Goal: Information Seeking & Learning: Learn about a topic

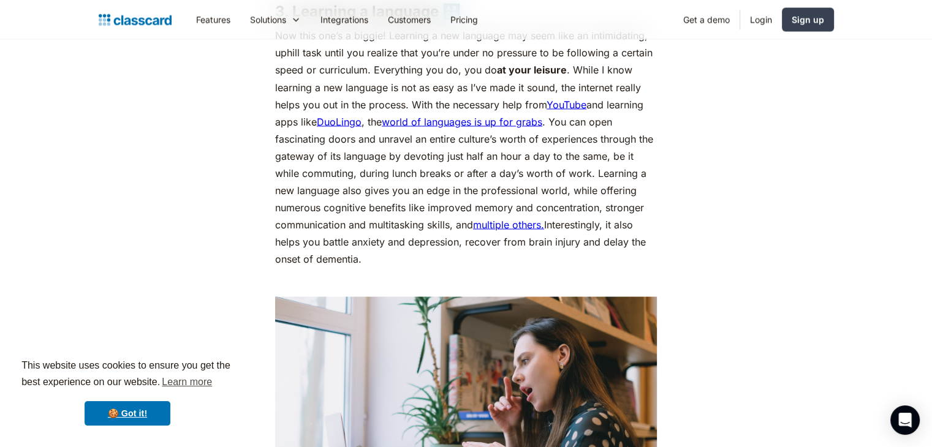
scroll to position [2268, 0]
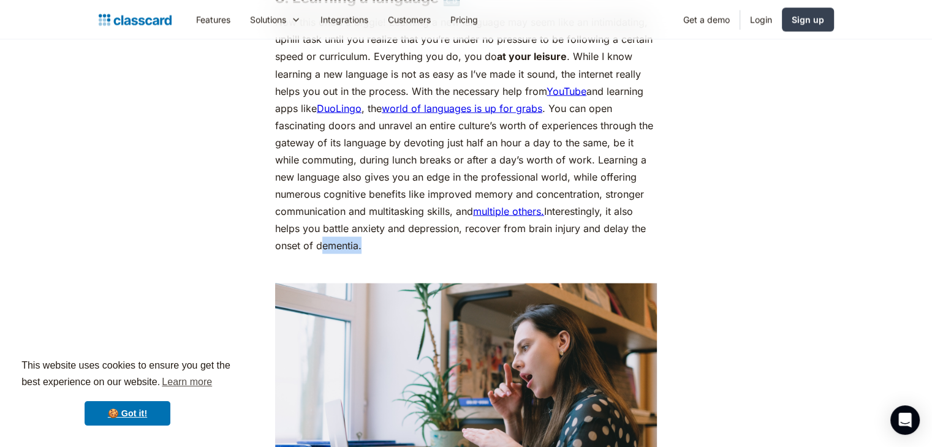
drag, startPoint x: 319, startPoint y: 264, endPoint x: 357, endPoint y: 267, distance: 38.2
click at [357, 254] on p "Now this one’s a biggie! Learning a new language may seem like an intimidating,…" at bounding box center [466, 133] width 382 height 240
drag, startPoint x: 603, startPoint y: 246, endPoint x: 679, endPoint y: 256, distance: 76.0
copy p "delay the onset of dementia."
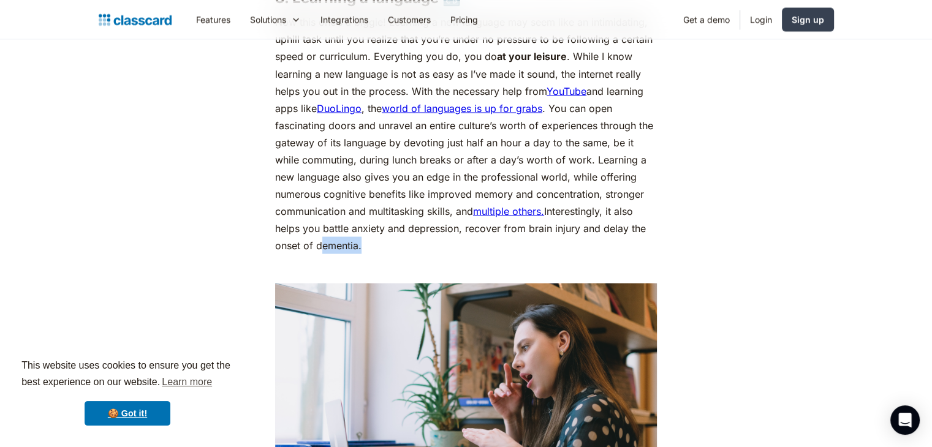
click at [429, 254] on p "Now this one’s a biggie! Learning a new language may seem like an intimidating,…" at bounding box center [466, 133] width 382 height 240
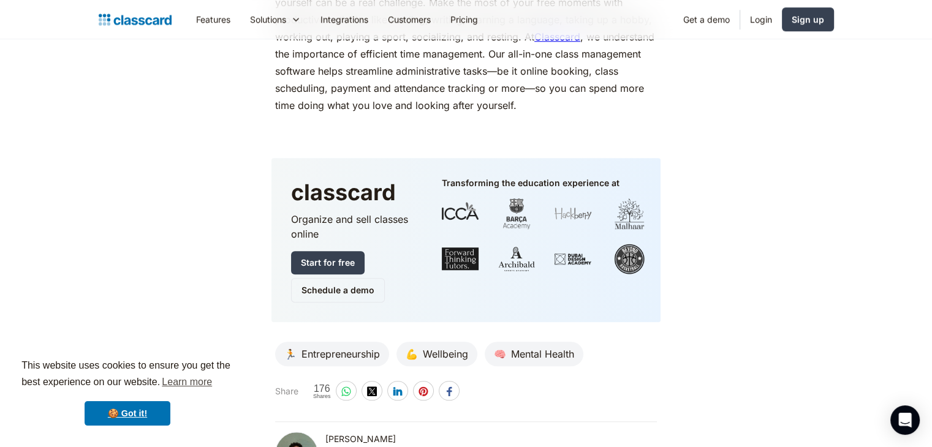
scroll to position [5639, 0]
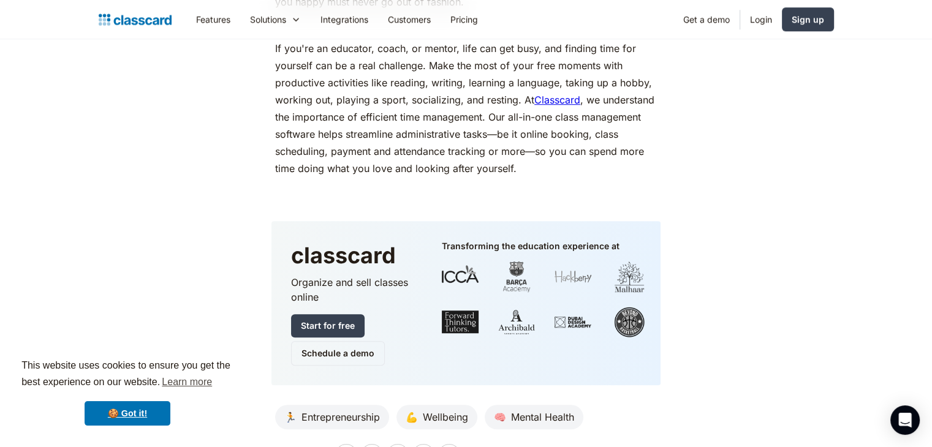
click at [557, 106] on link "Classcard" at bounding box center [558, 100] width 46 height 12
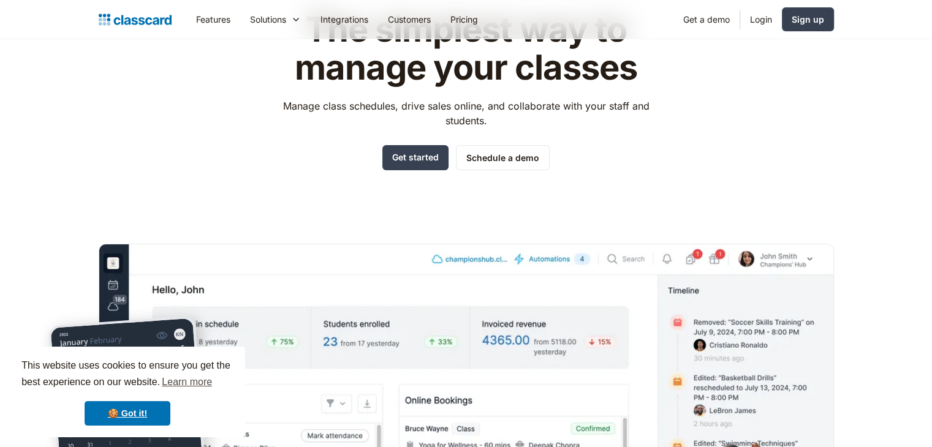
scroll to position [123, 0]
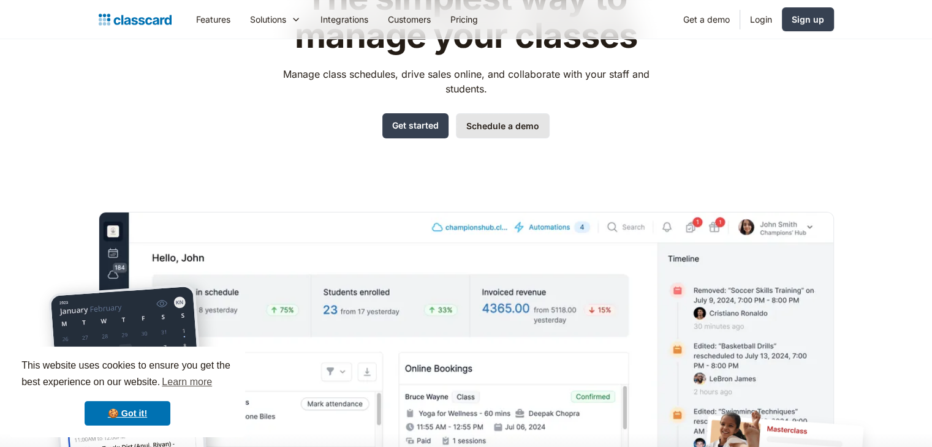
click at [506, 126] on link "Schedule a demo" at bounding box center [503, 125] width 94 height 25
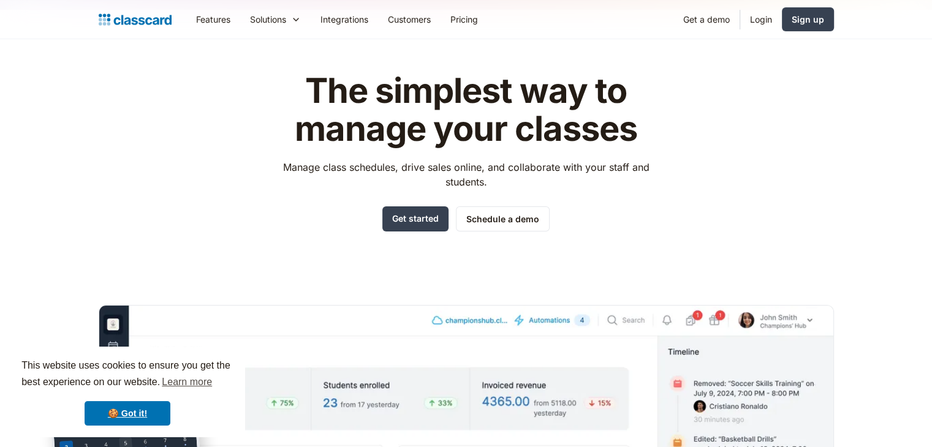
scroll to position [0, 0]
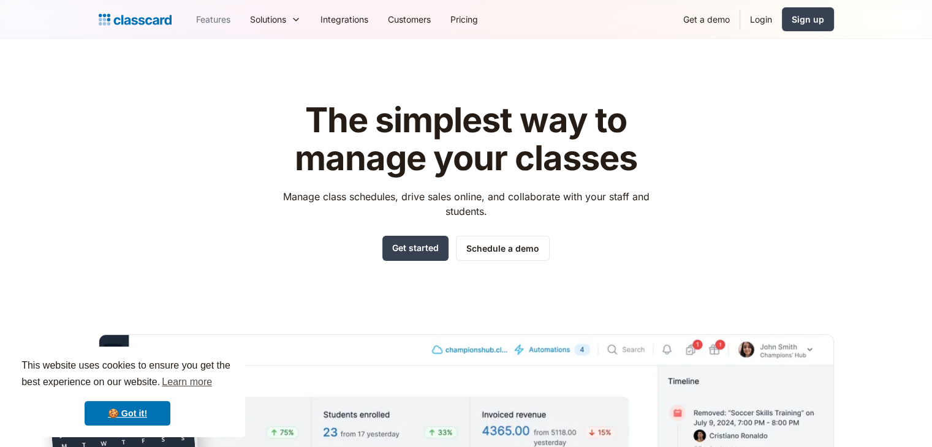
click at [204, 18] on link "Features" at bounding box center [213, 20] width 54 height 28
